Goal: Task Accomplishment & Management: Use online tool/utility

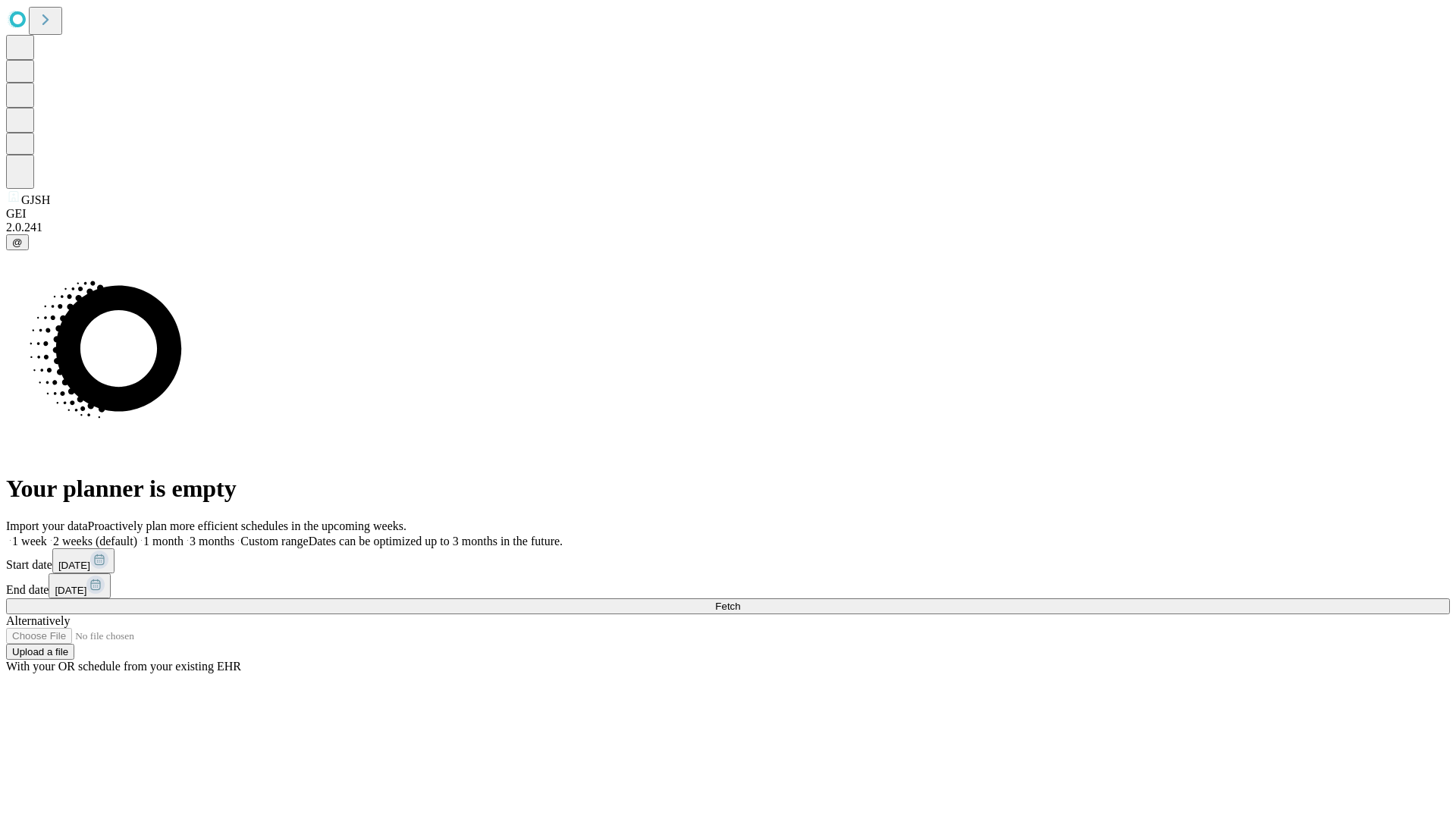
click at [740, 600] on span "Fetch" at bounding box center [728, 606] width 25 height 12
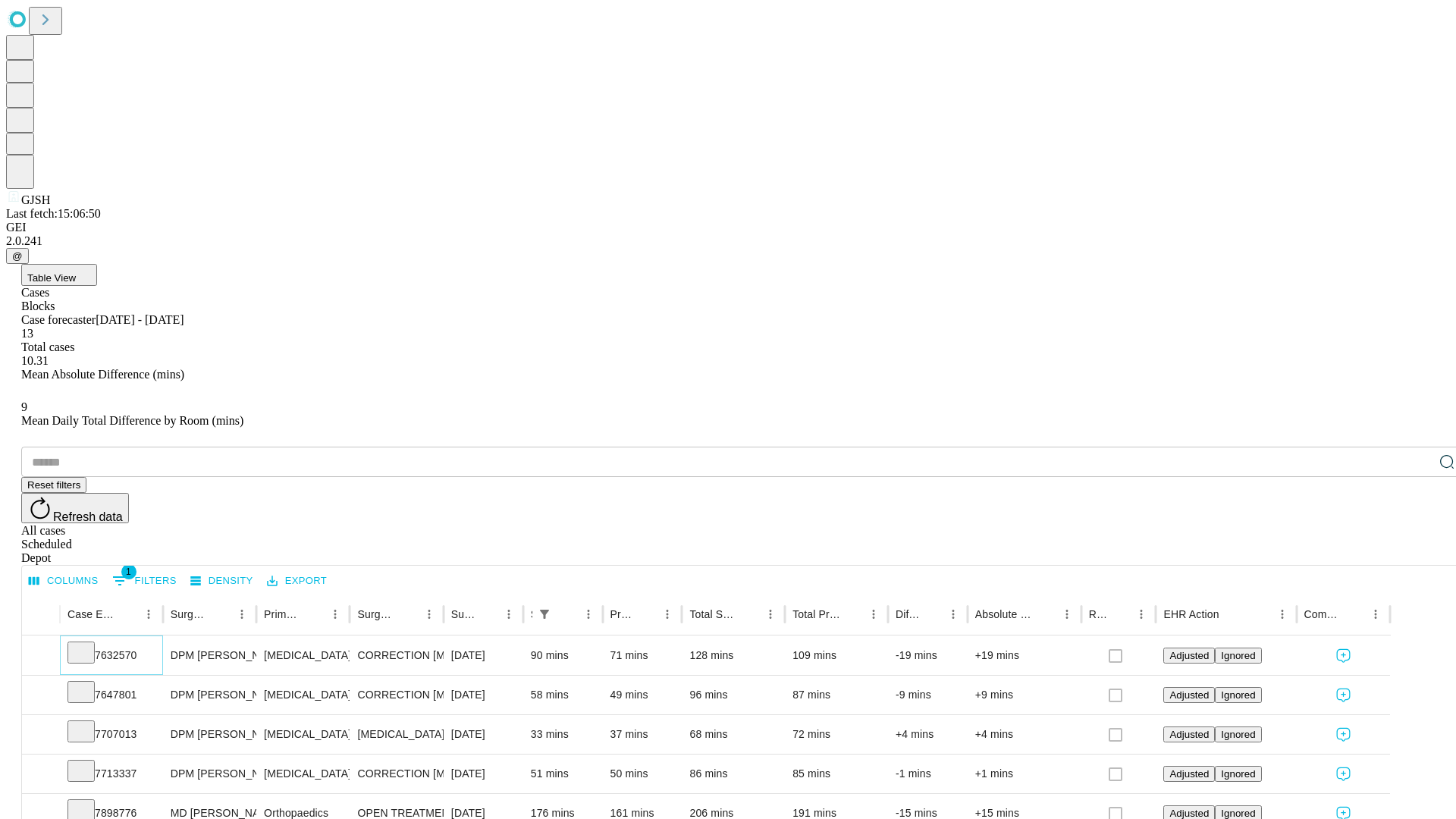
click at [89, 644] on icon at bounding box center [81, 651] width 15 height 15
